Goal: Check status

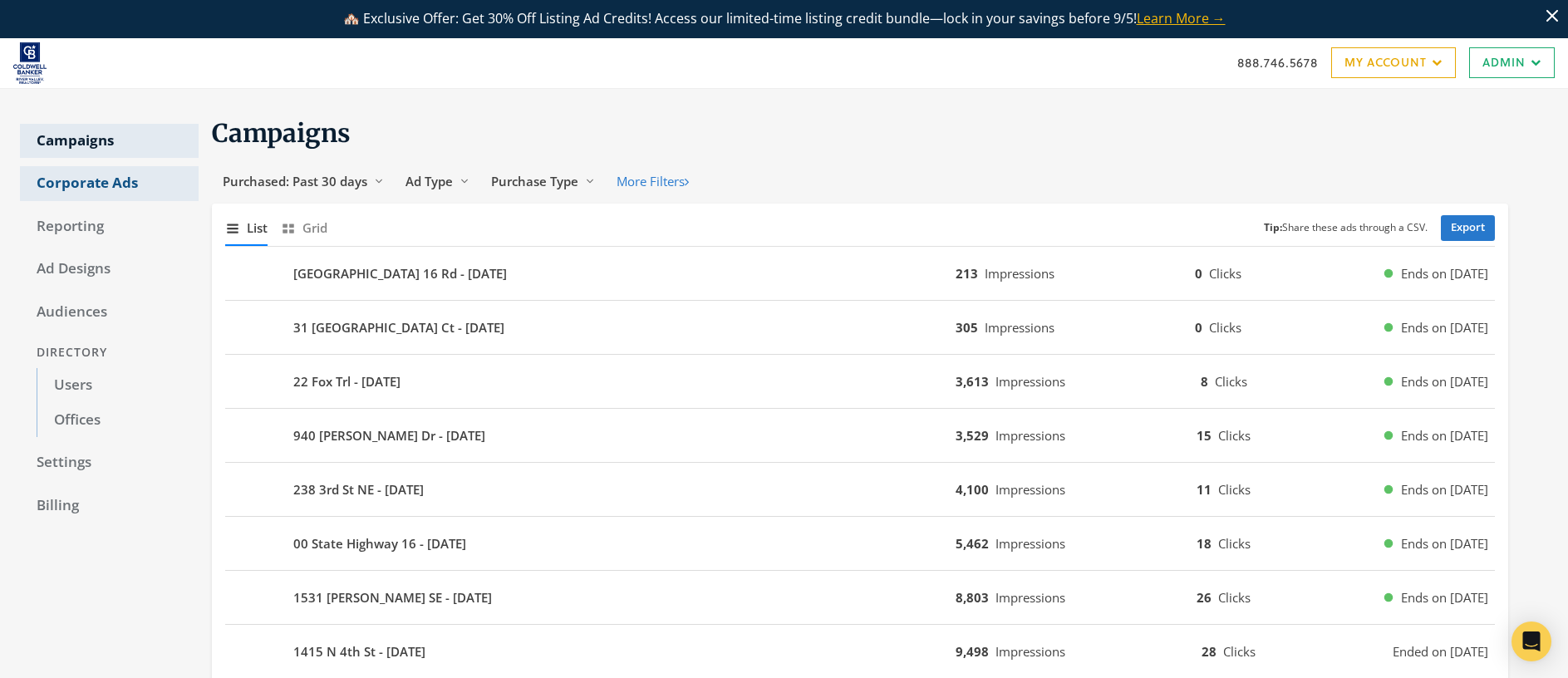
click at [98, 183] on link "Corporate Ads" at bounding box center [109, 183] width 179 height 35
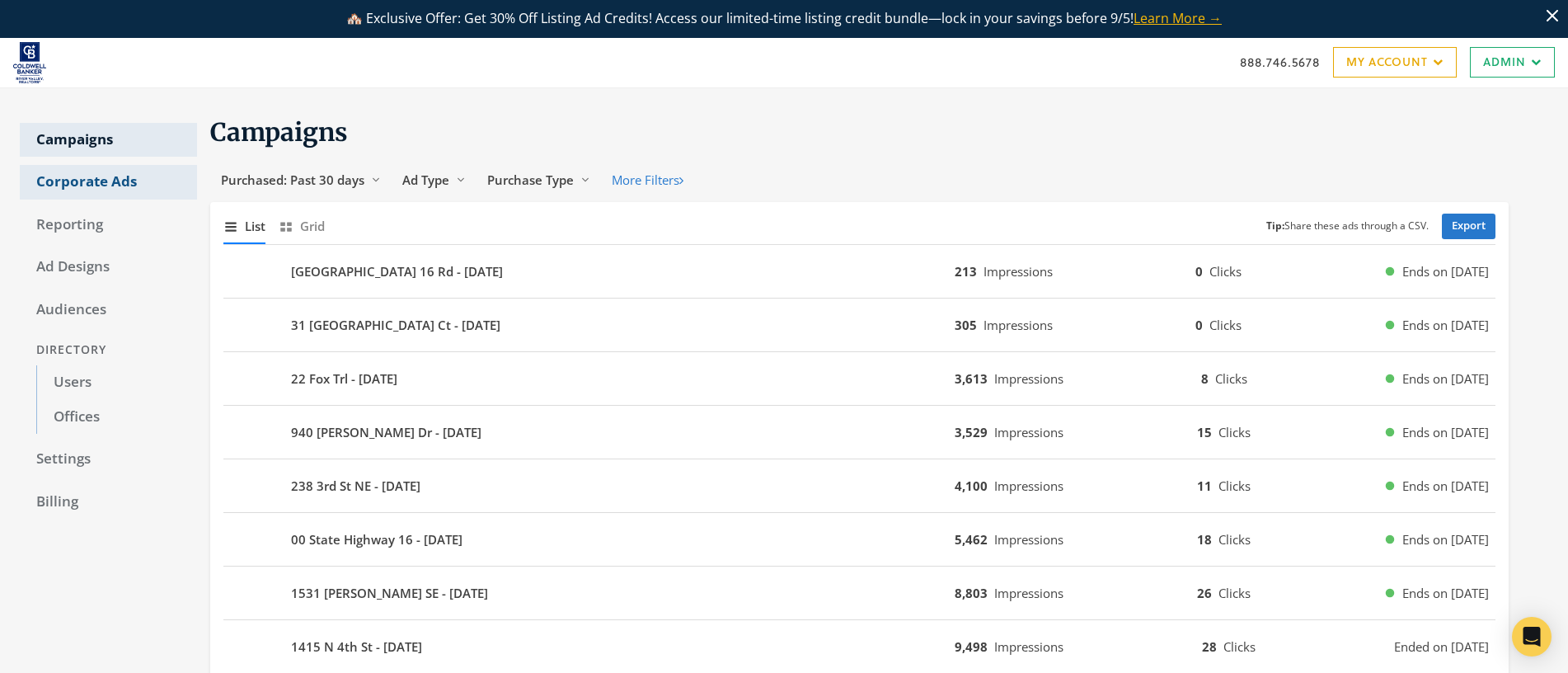
click at [98, 181] on link "Corporate Ads" at bounding box center [108, 182] width 177 height 35
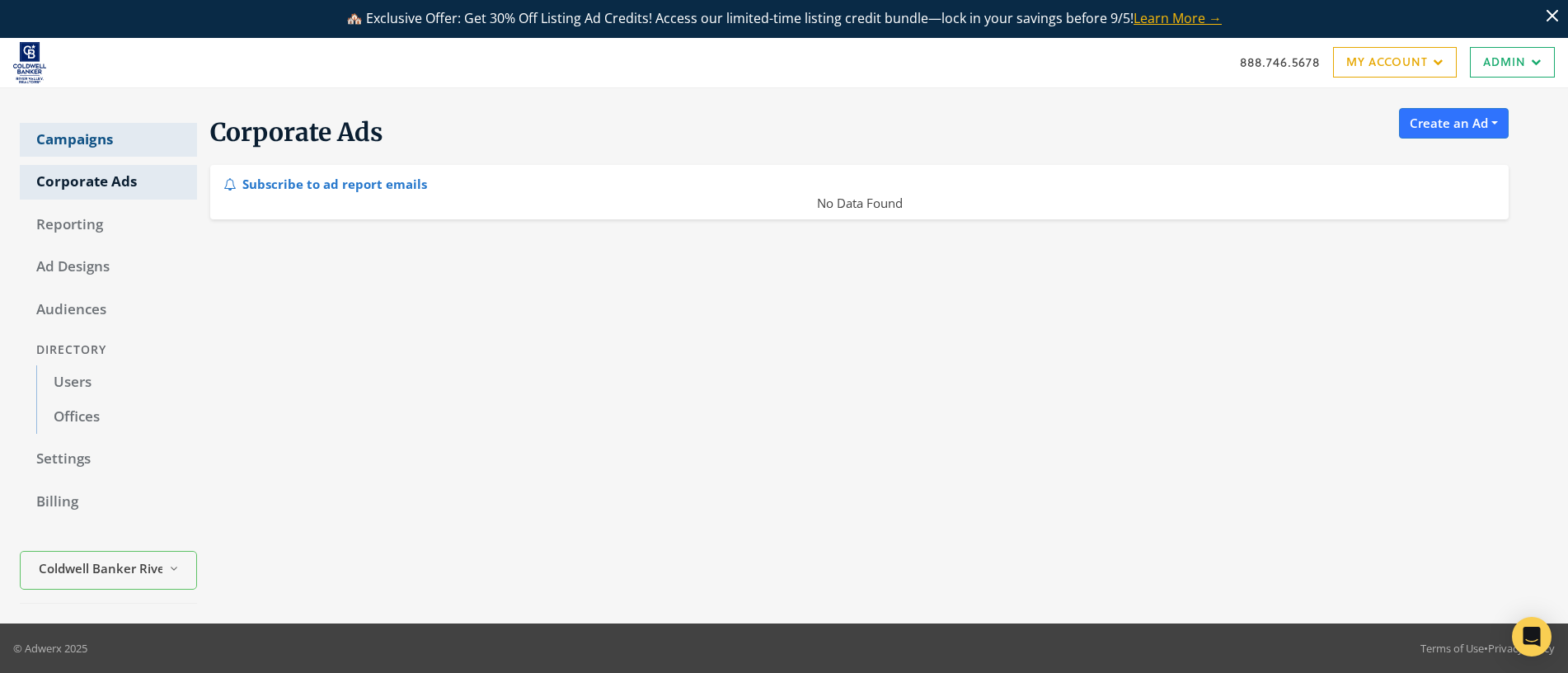
click at [97, 139] on link "Campaigns" at bounding box center [108, 140] width 177 height 35
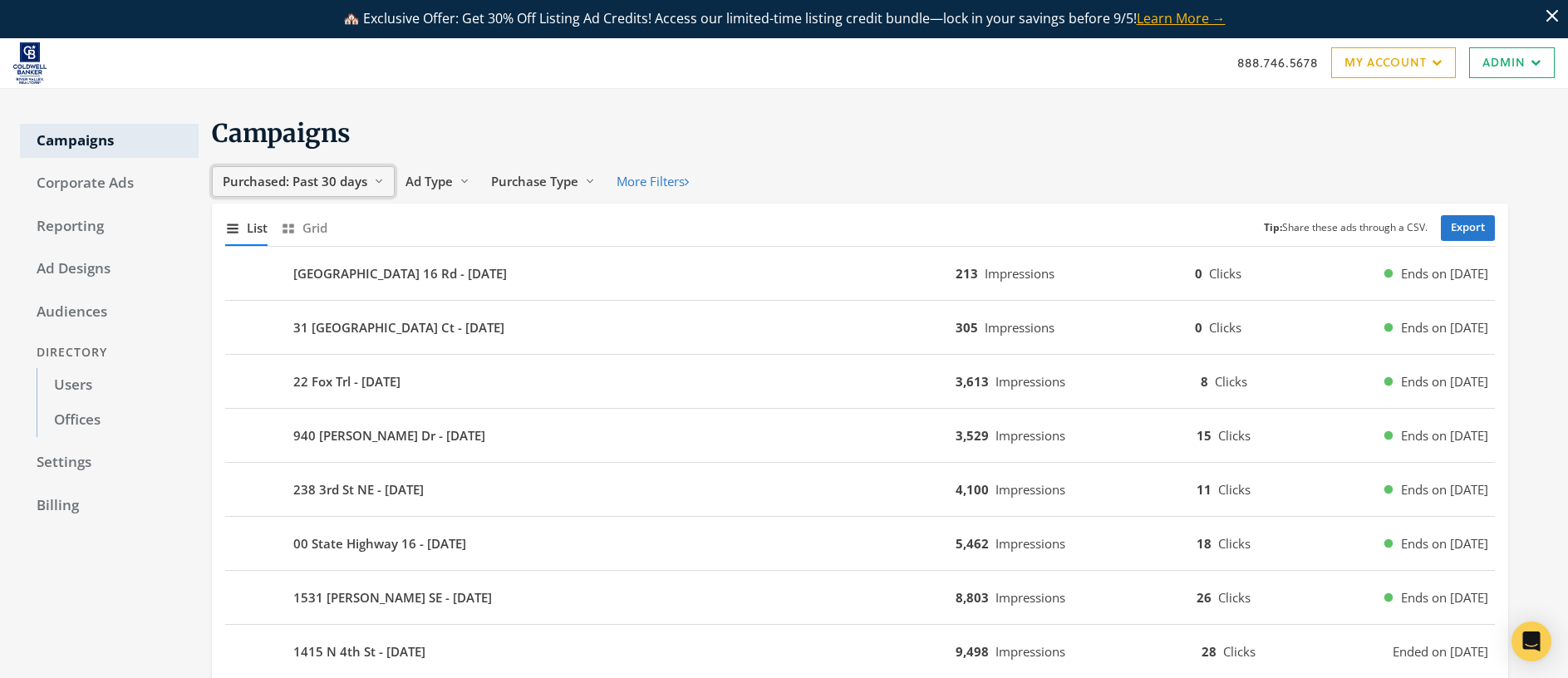
click at [313, 182] on span "Purchased: Past 30 days" at bounding box center [294, 182] width 145 height 17
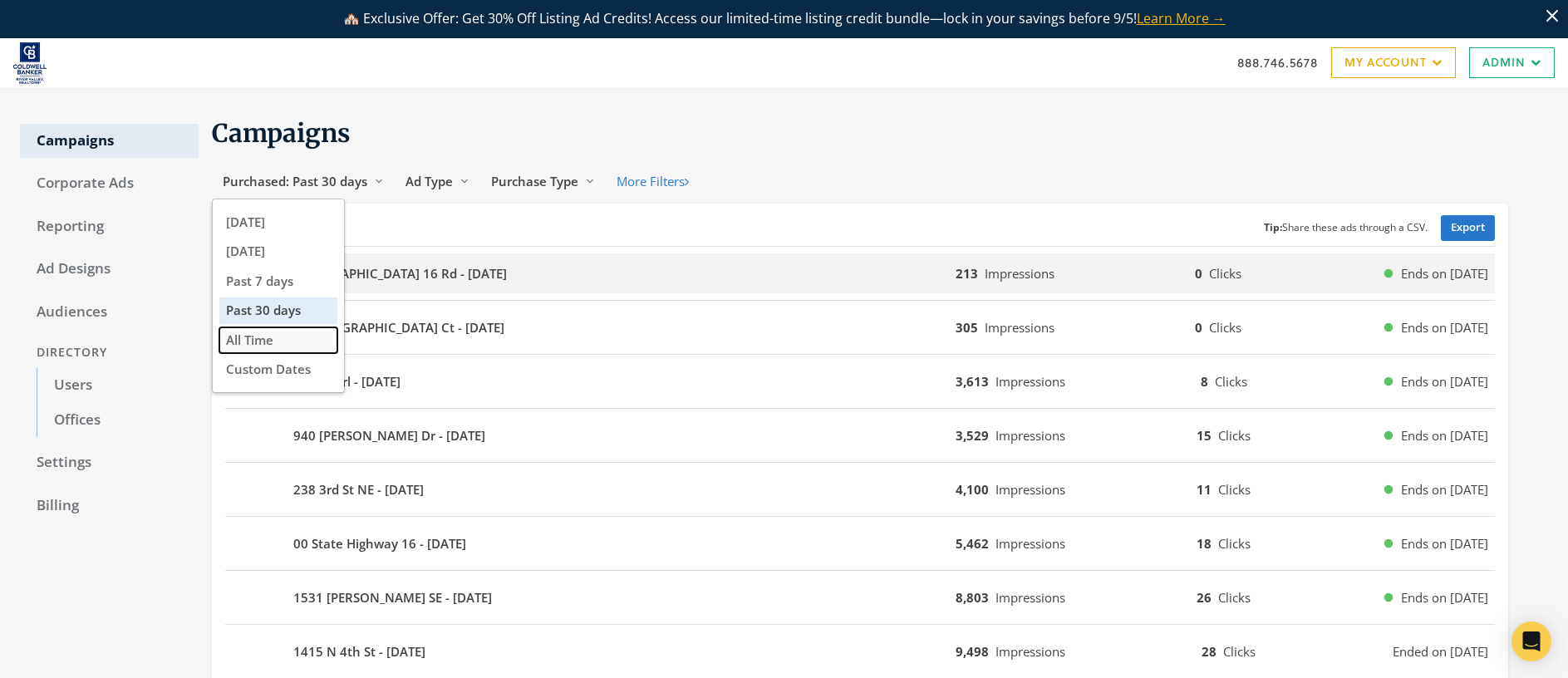
click at [291, 338] on button "All Time" at bounding box center [278, 339] width 118 height 26
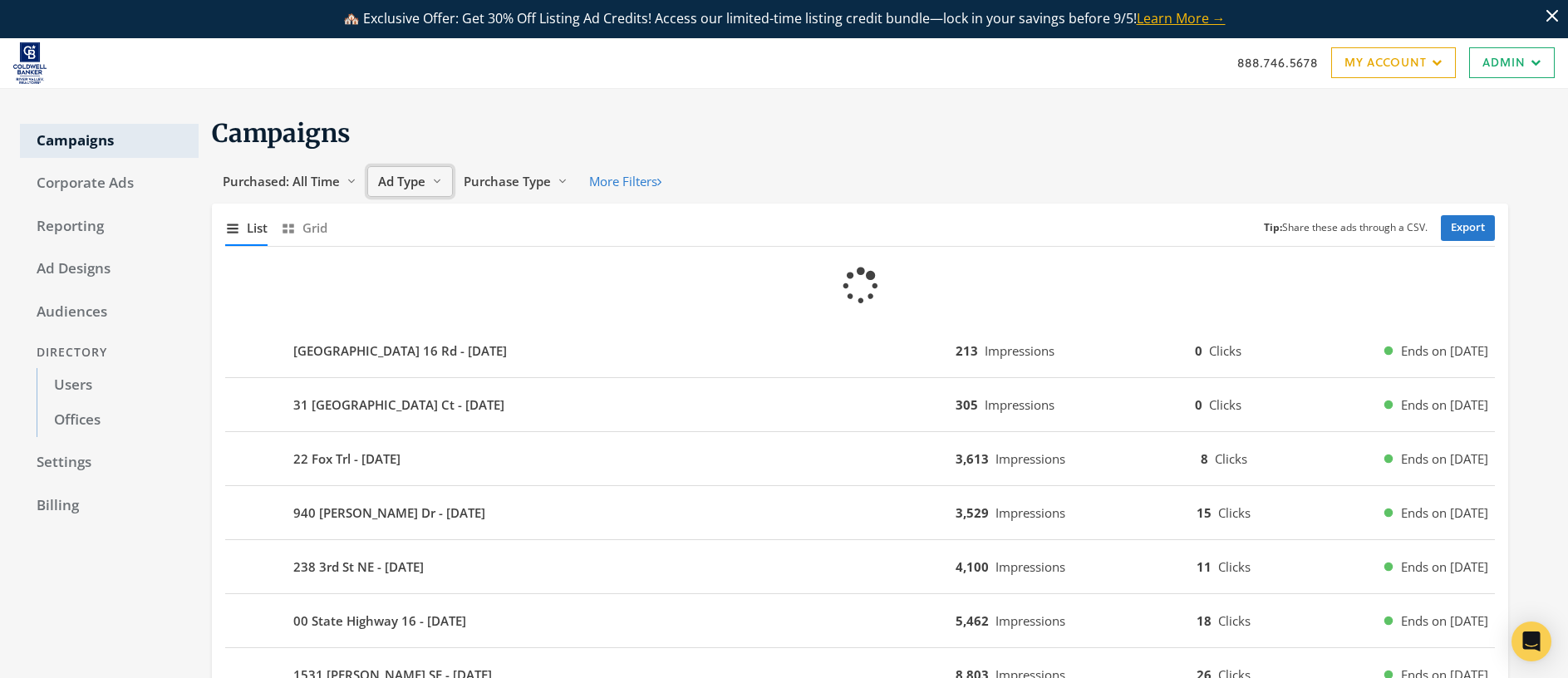
click at [413, 183] on span "Ad Type" at bounding box center [402, 182] width 47 height 17
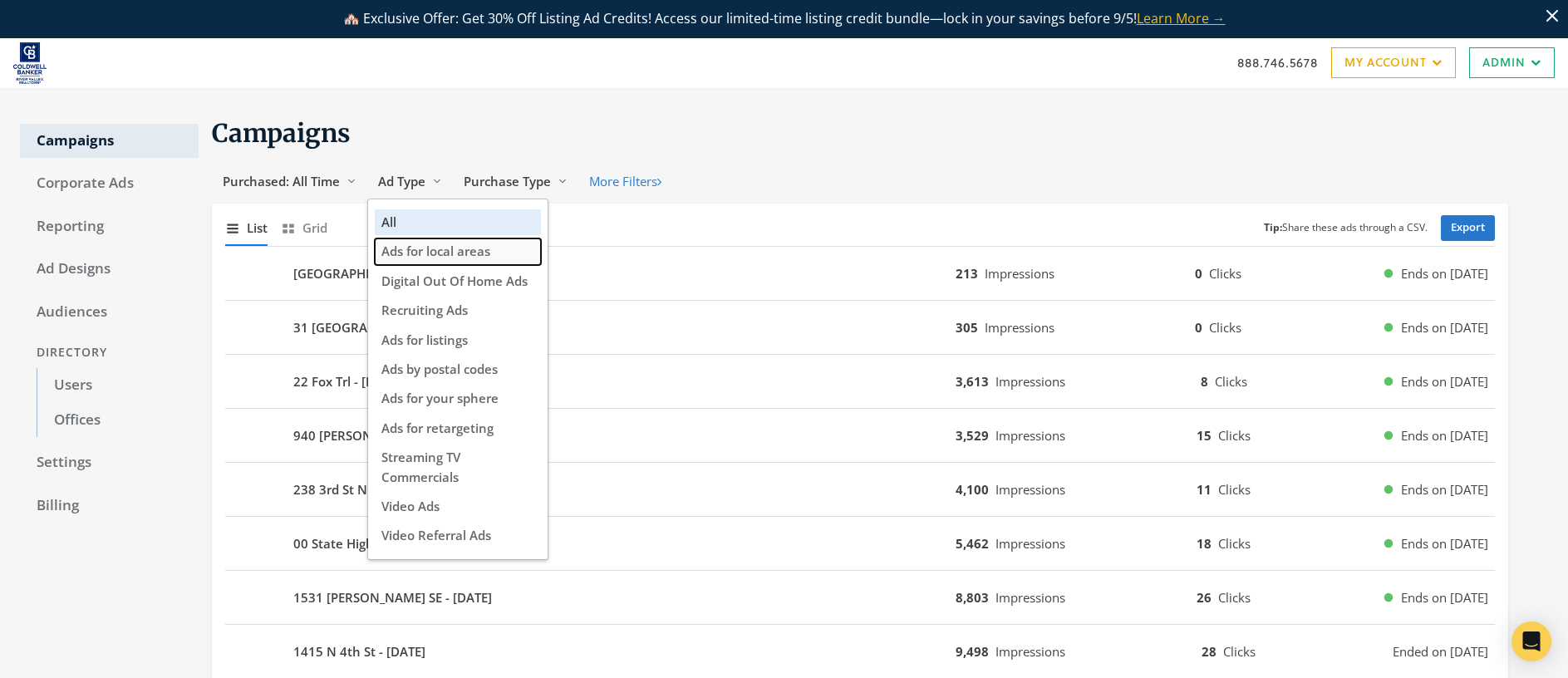
click at [445, 248] on span "Ads for local areas" at bounding box center [435, 251] width 109 height 17
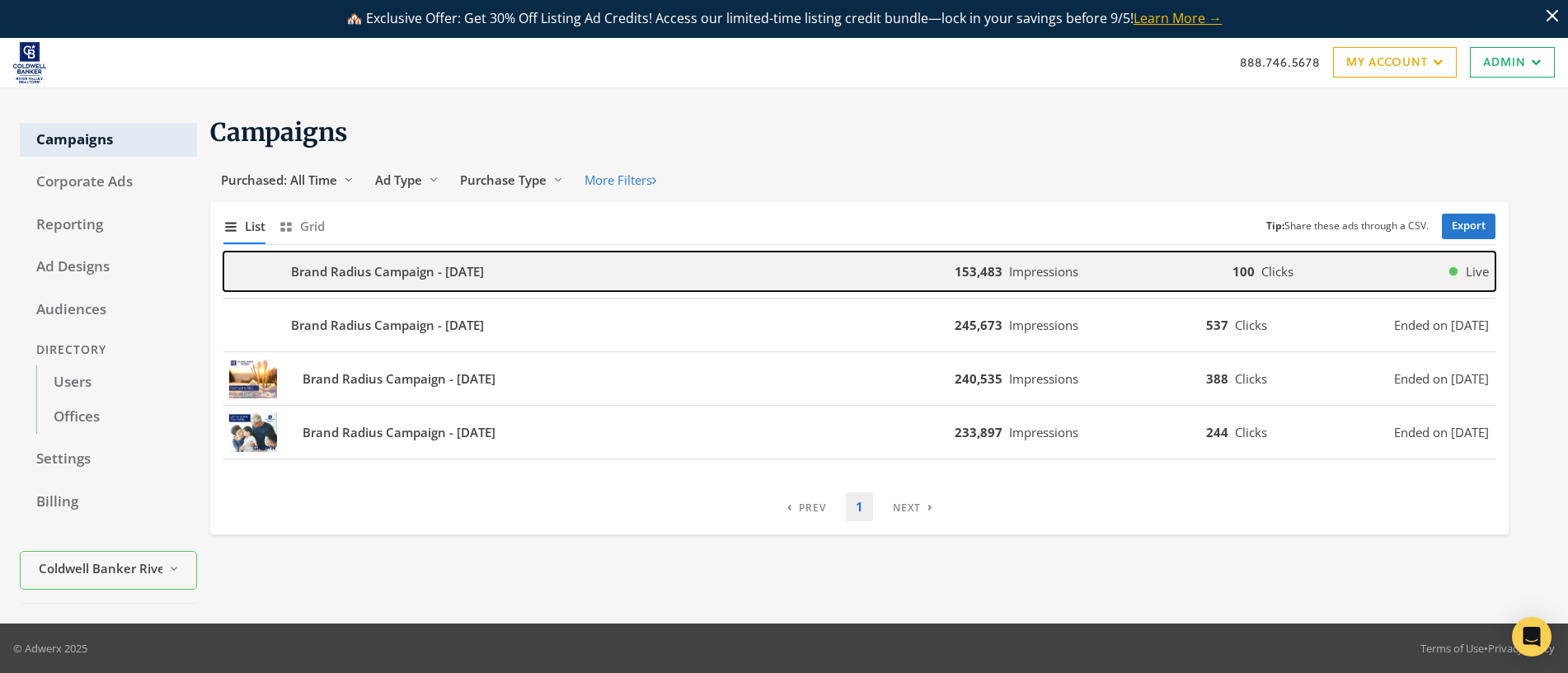
click at [324, 266] on b "Brand Radius Campaign - [DATE]" at bounding box center [388, 271] width 193 height 19
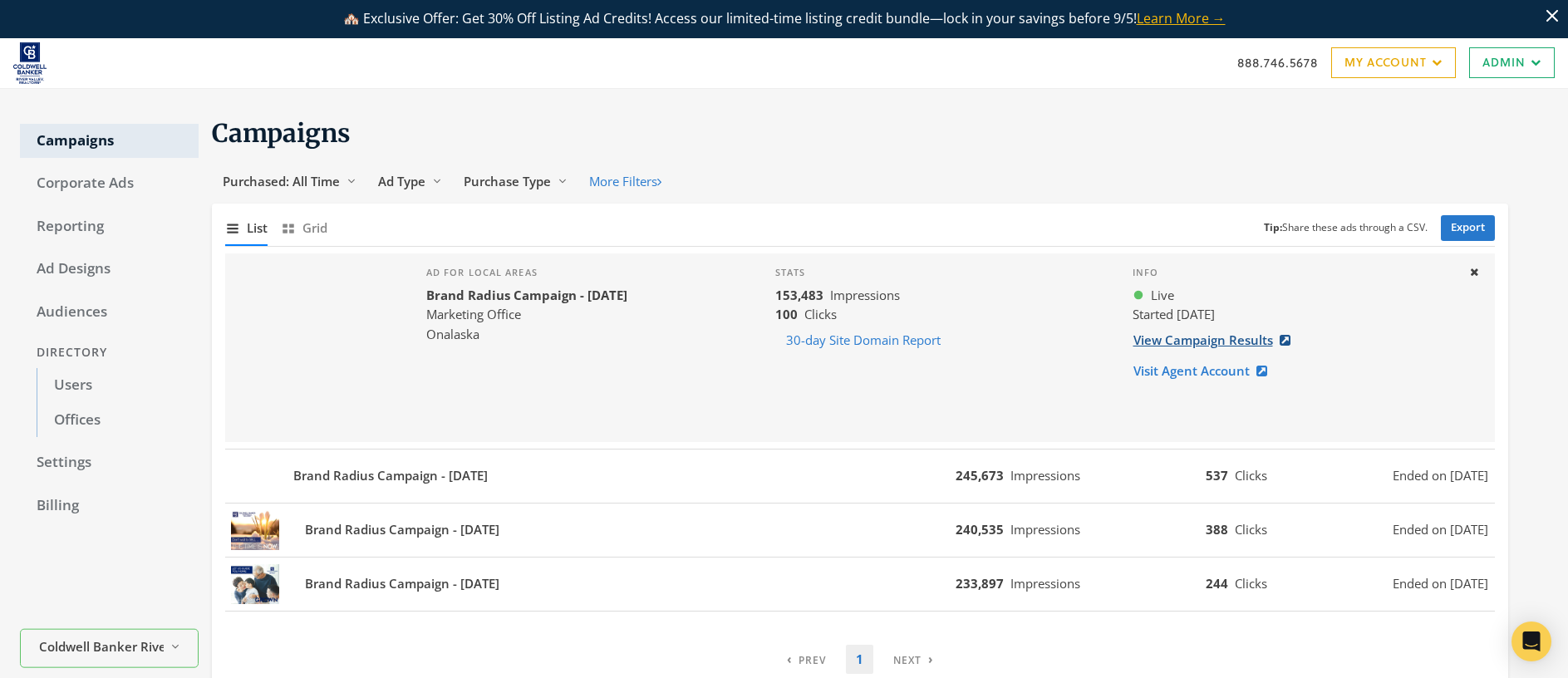
click at [1166, 344] on link "View Campaign Results" at bounding box center [1217, 339] width 168 height 30
